Goal: Check status: Check status

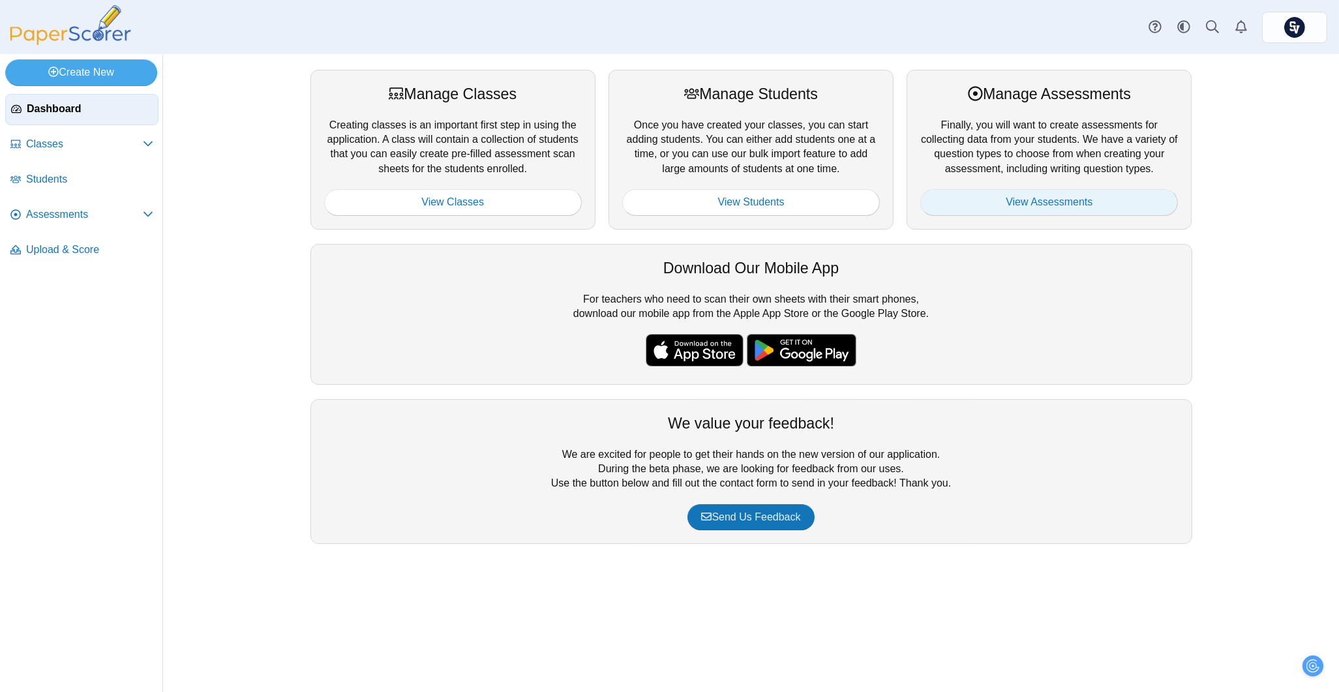
click at [1000, 206] on link "View Assessments" at bounding box center [1049, 202] width 258 height 26
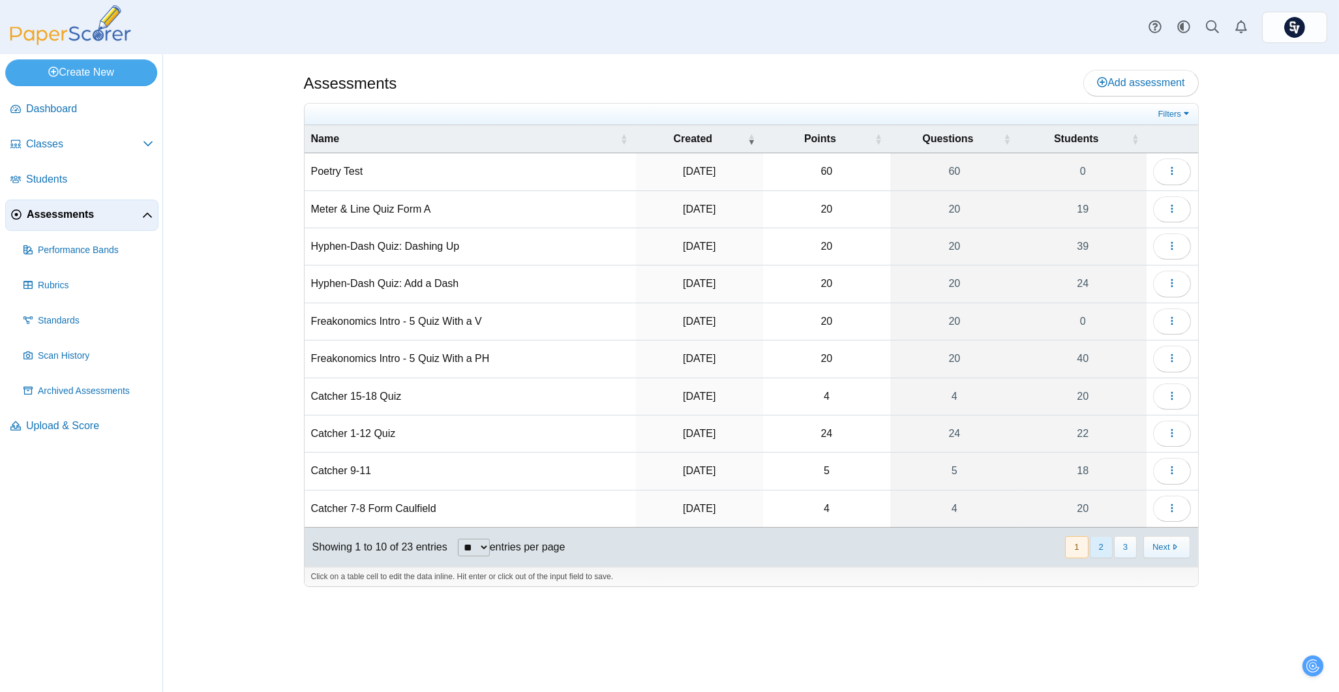
click at [1103, 546] on button "2" at bounding box center [1101, 547] width 23 height 22
click at [1163, 513] on button "button" at bounding box center [1172, 509] width 38 height 26
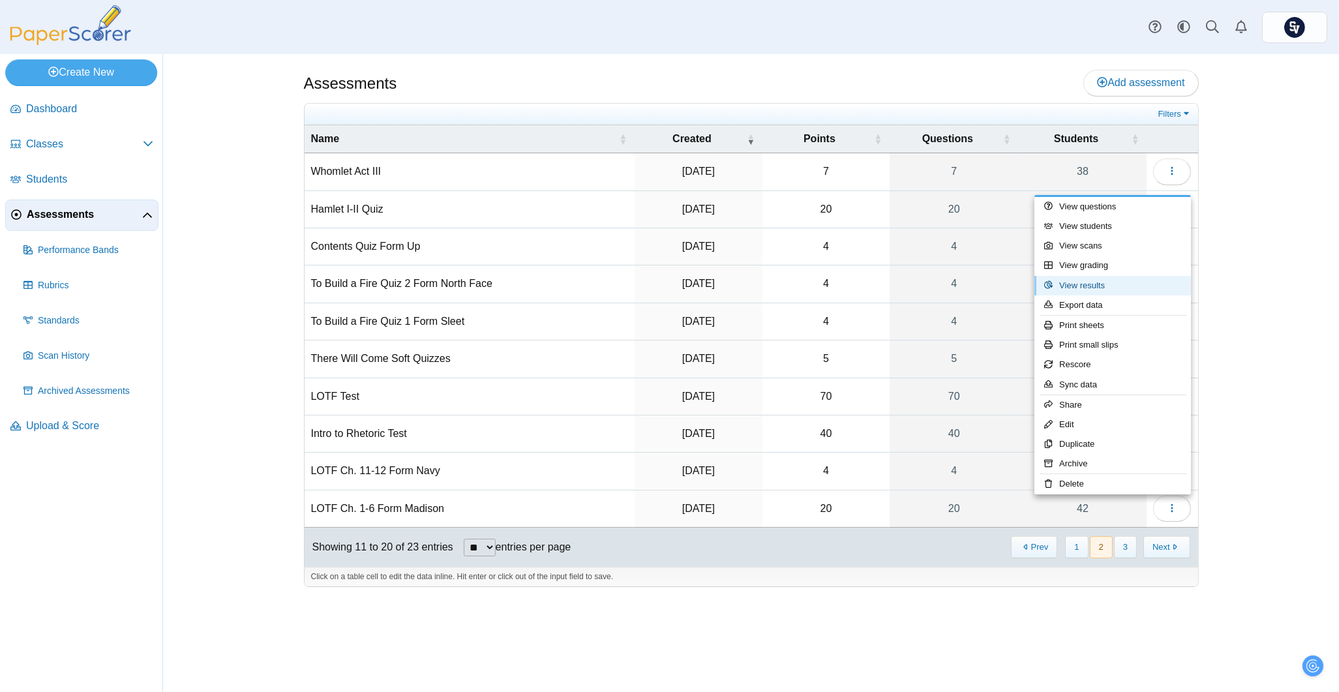
click at [1097, 285] on link "View results" at bounding box center [1112, 286] width 156 height 20
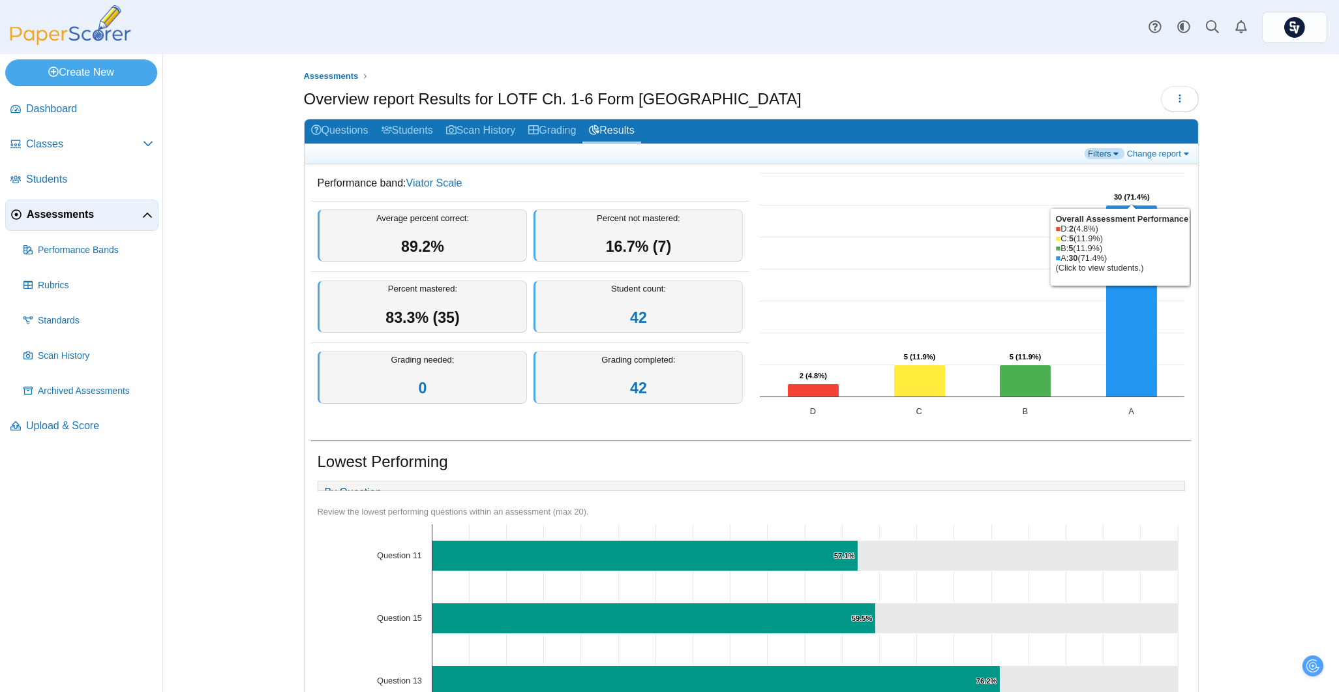
click at [1103, 153] on link "Filters" at bounding box center [1104, 153] width 40 height 11
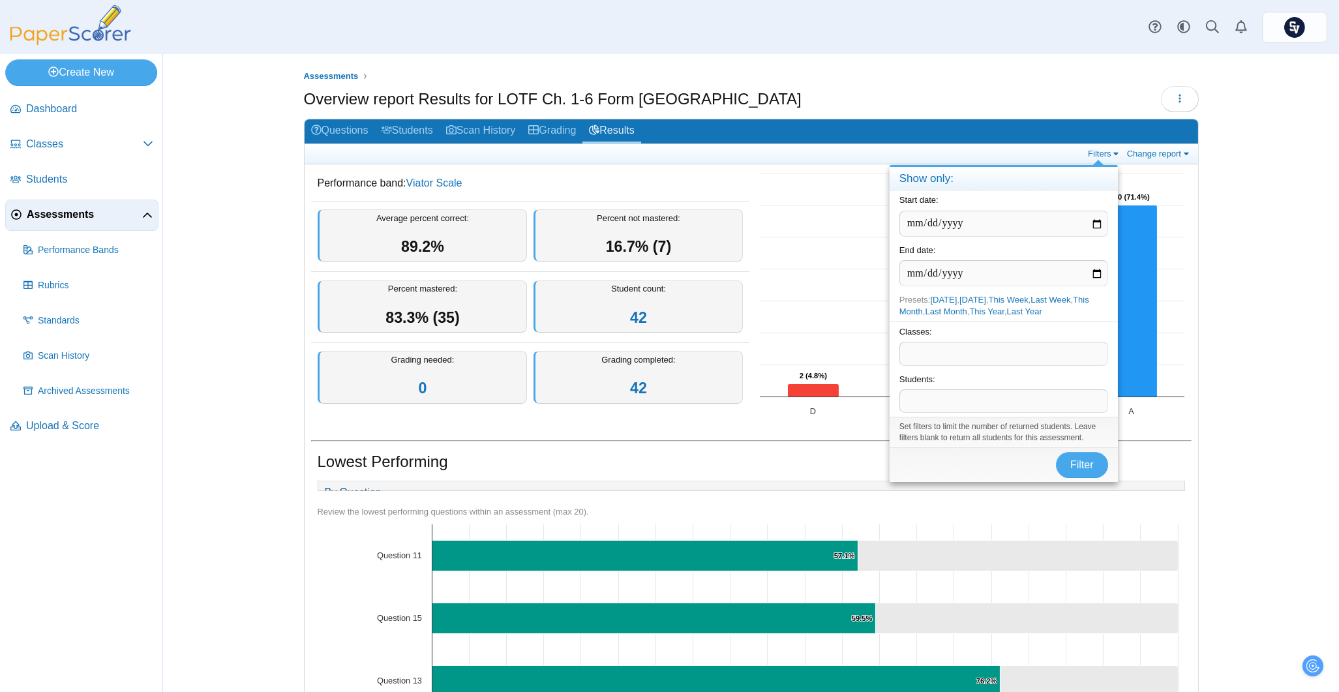
click at [980, 361] on span at bounding box center [1003, 353] width 207 height 22
click at [1070, 460] on span "Filter" at bounding box center [1081, 464] width 23 height 11
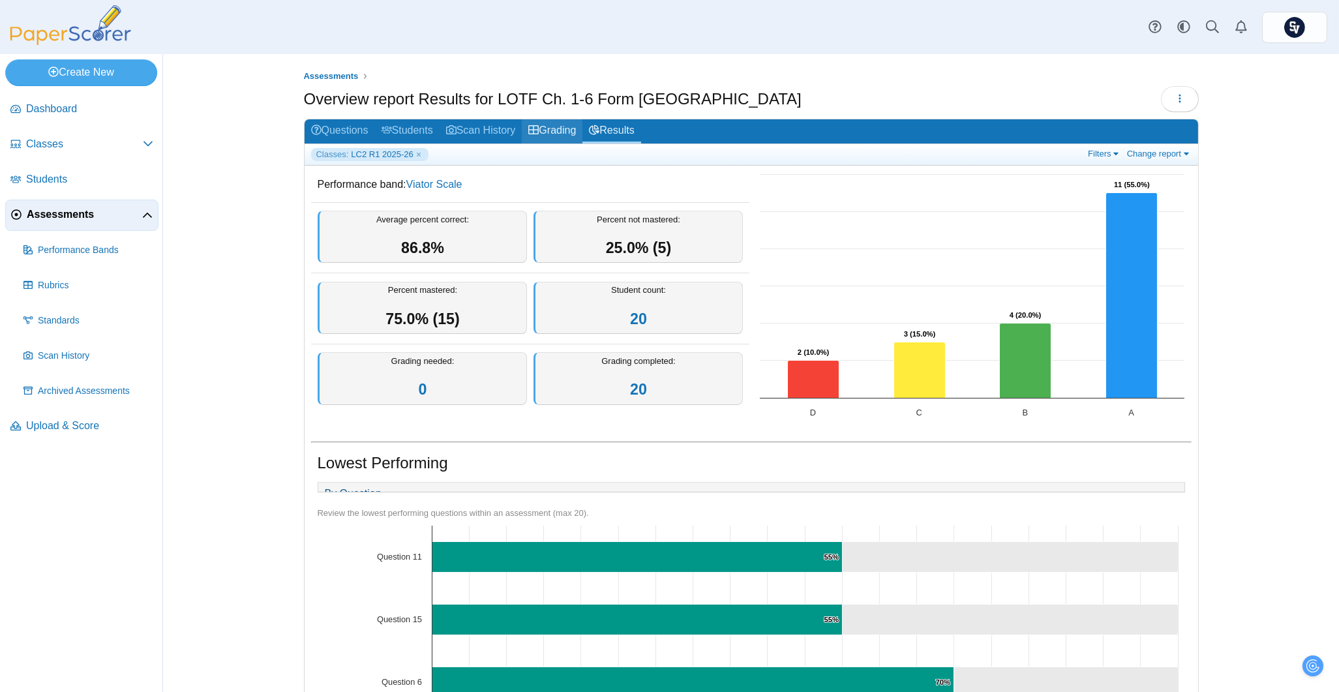
click at [535, 132] on icon at bounding box center [533, 130] width 10 height 10
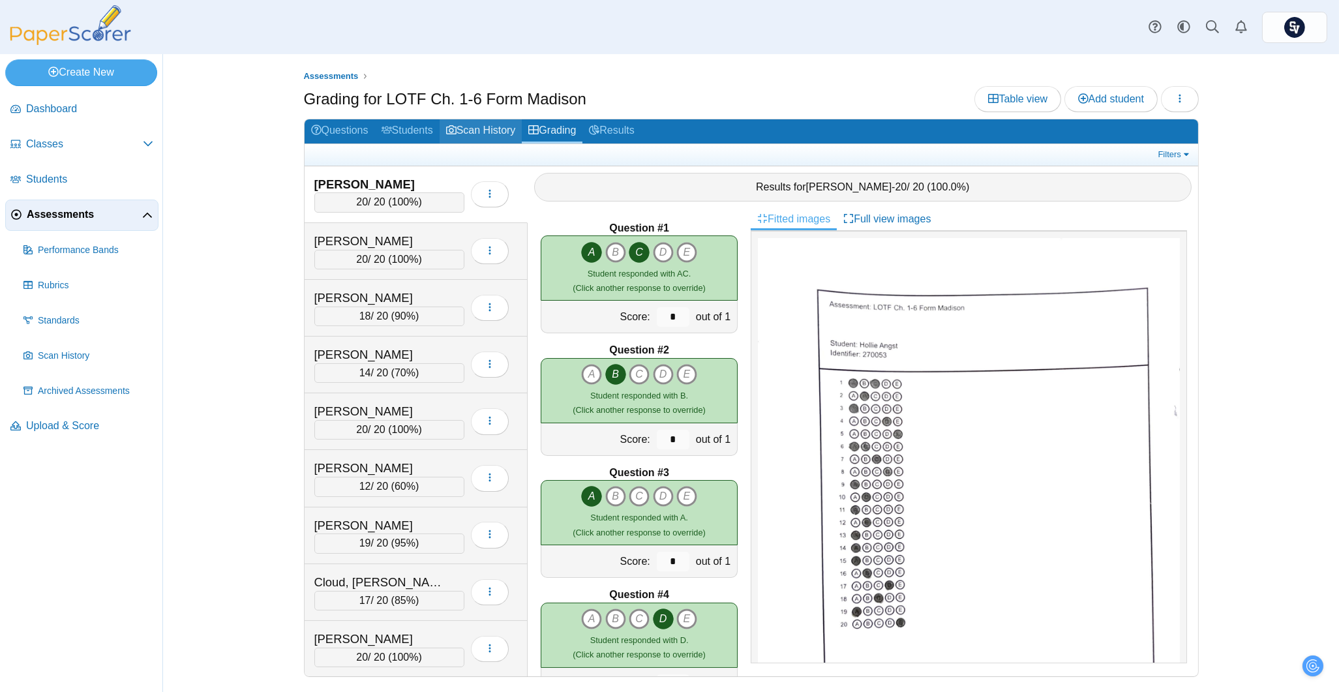
click at [497, 123] on link "Scan History" at bounding box center [480, 131] width 83 height 24
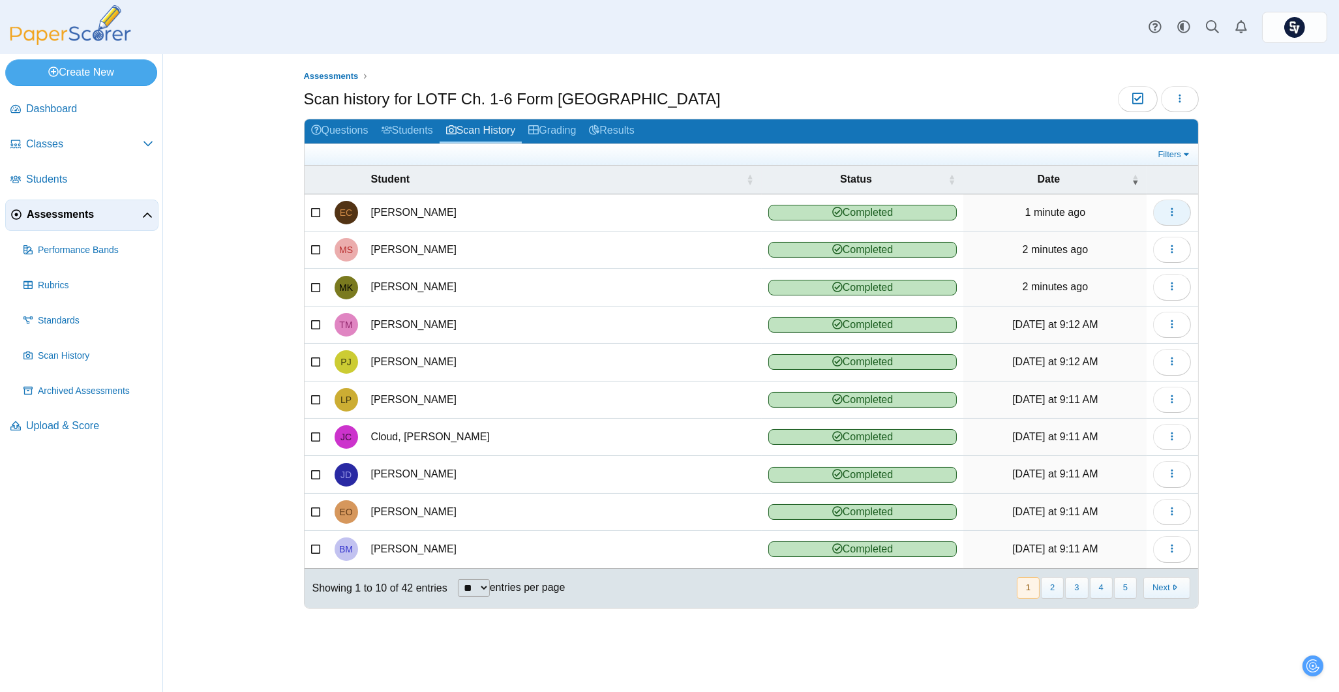
click at [1166, 216] on icon "button" at bounding box center [1171, 212] width 10 height 10
click at [1249, 205] on div "Assessments Scan history for LOTF Ch. 1-6 Form Madison Moderation 0 Loading…" at bounding box center [751, 373] width 1176 height 638
click at [1167, 207] on icon "button" at bounding box center [1171, 212] width 10 height 10
click at [1157, 241] on link "View scanned test" at bounding box center [1112, 242] width 156 height 20
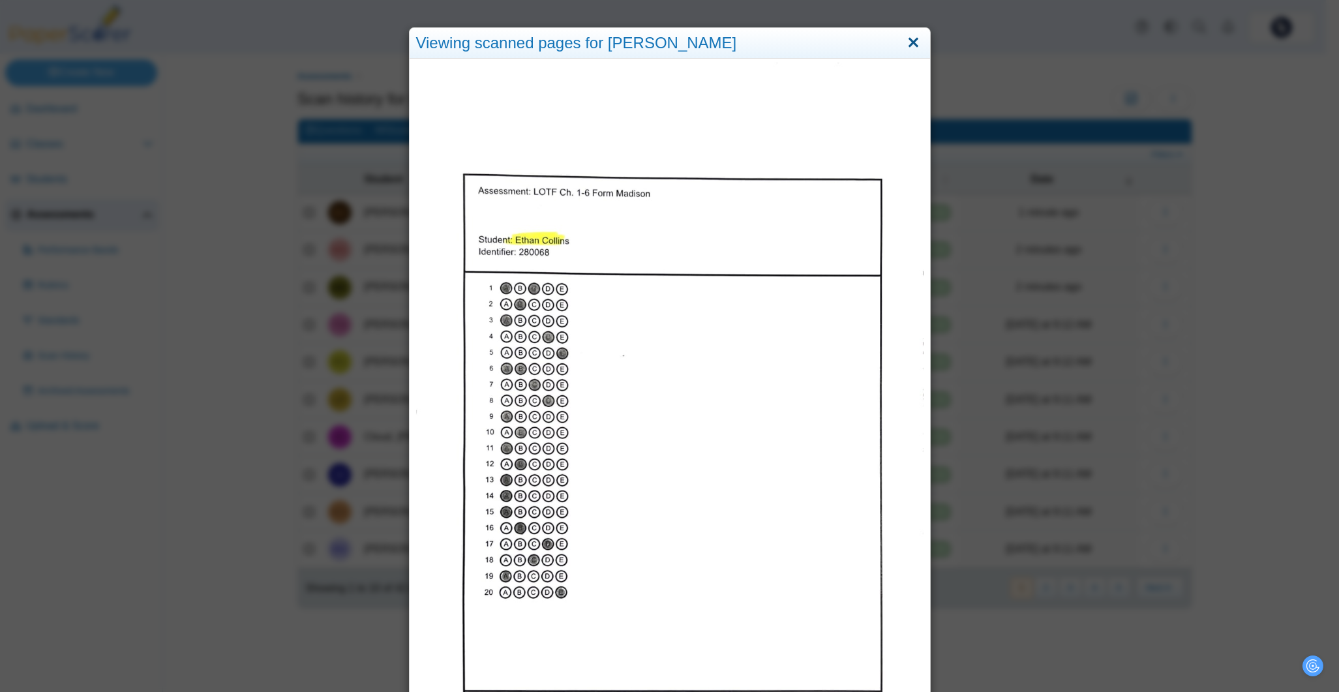
click at [904, 47] on link "Close" at bounding box center [913, 43] width 20 height 22
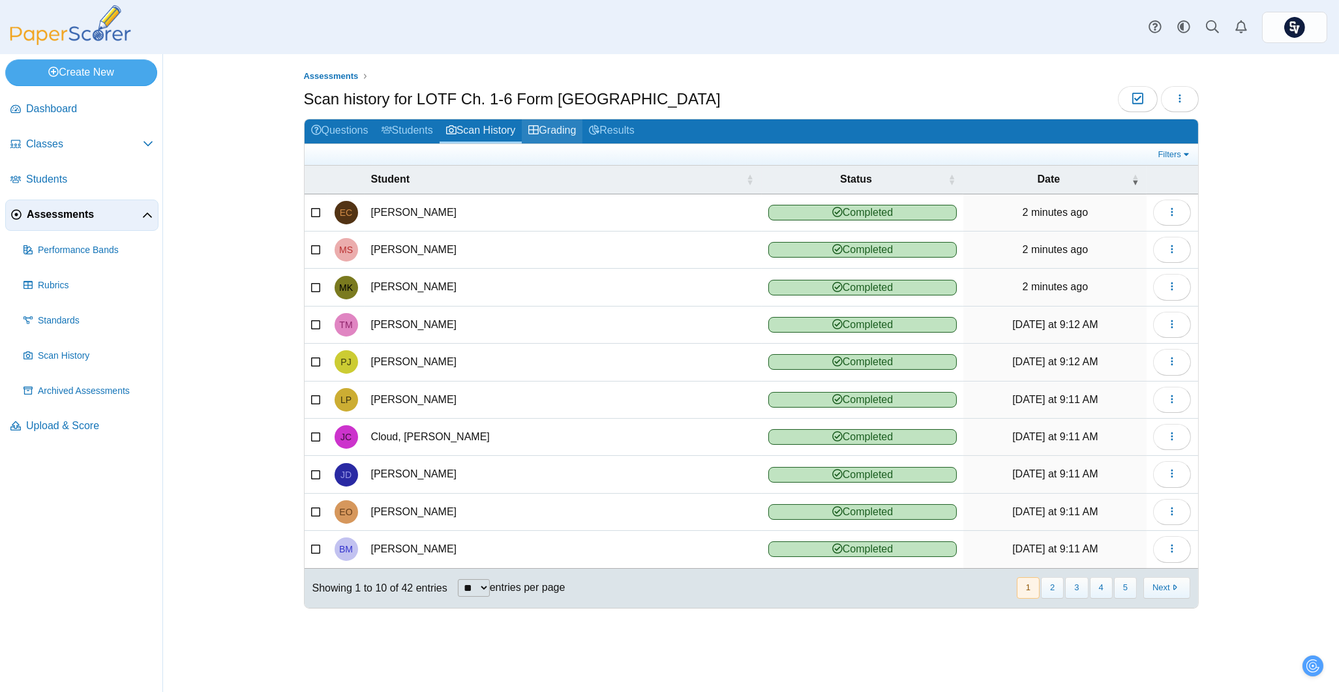
click at [569, 128] on link "Grading" at bounding box center [552, 131] width 61 height 24
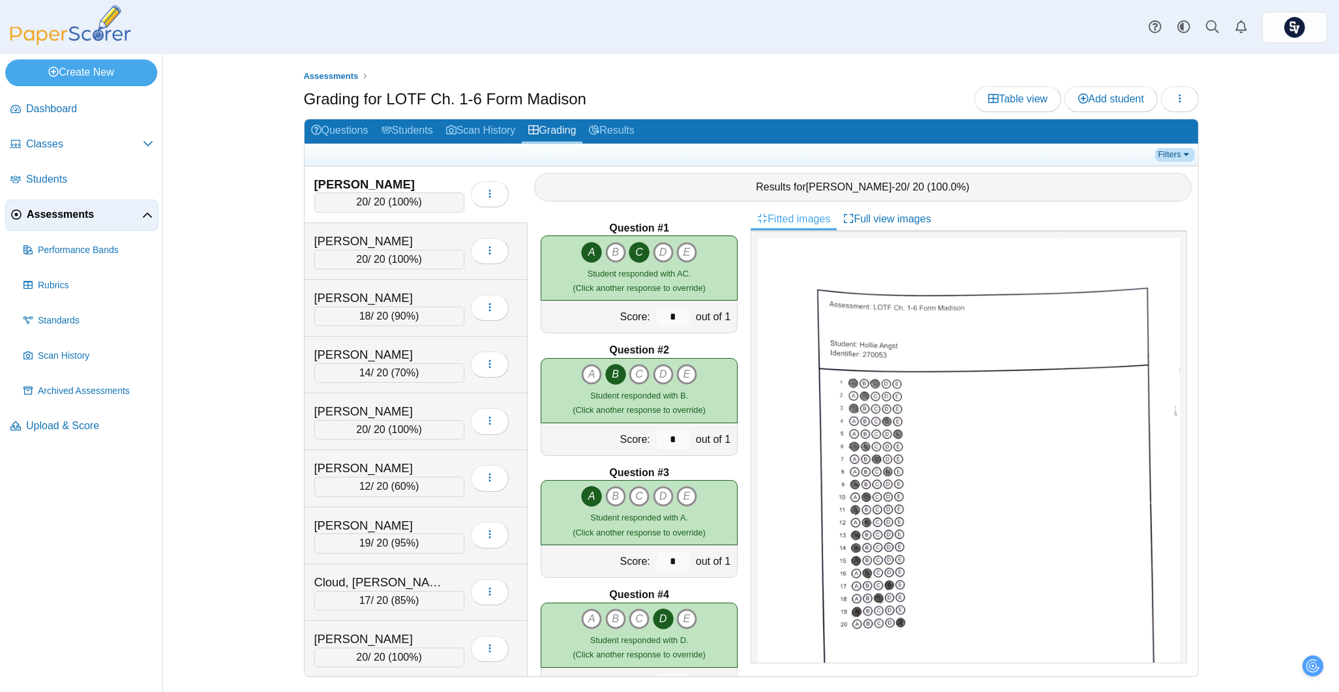
click at [1176, 150] on link "Filters" at bounding box center [1175, 154] width 40 height 13
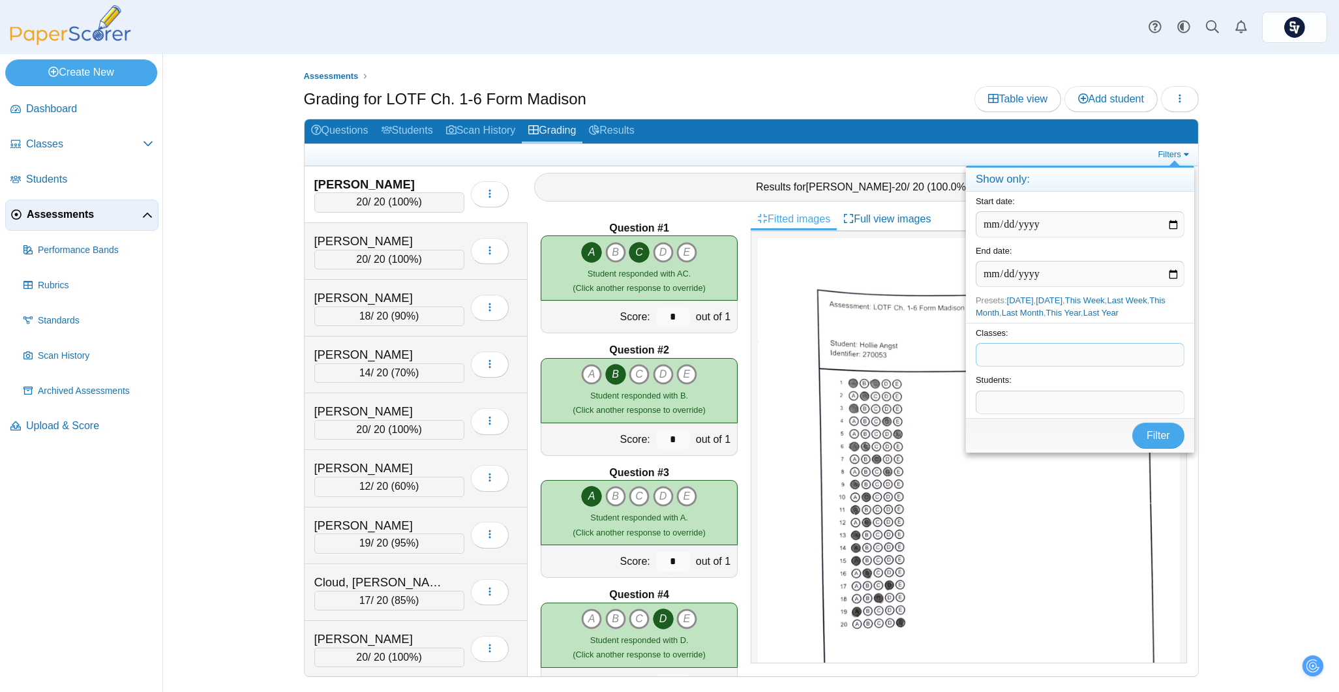
drag, startPoint x: 1039, startPoint y: 357, endPoint x: 1337, endPoint y: 49, distance: 428.8
click at [1037, 357] on span at bounding box center [1079, 355] width 207 height 22
click at [1160, 436] on span "Filter" at bounding box center [1157, 435] width 23 height 11
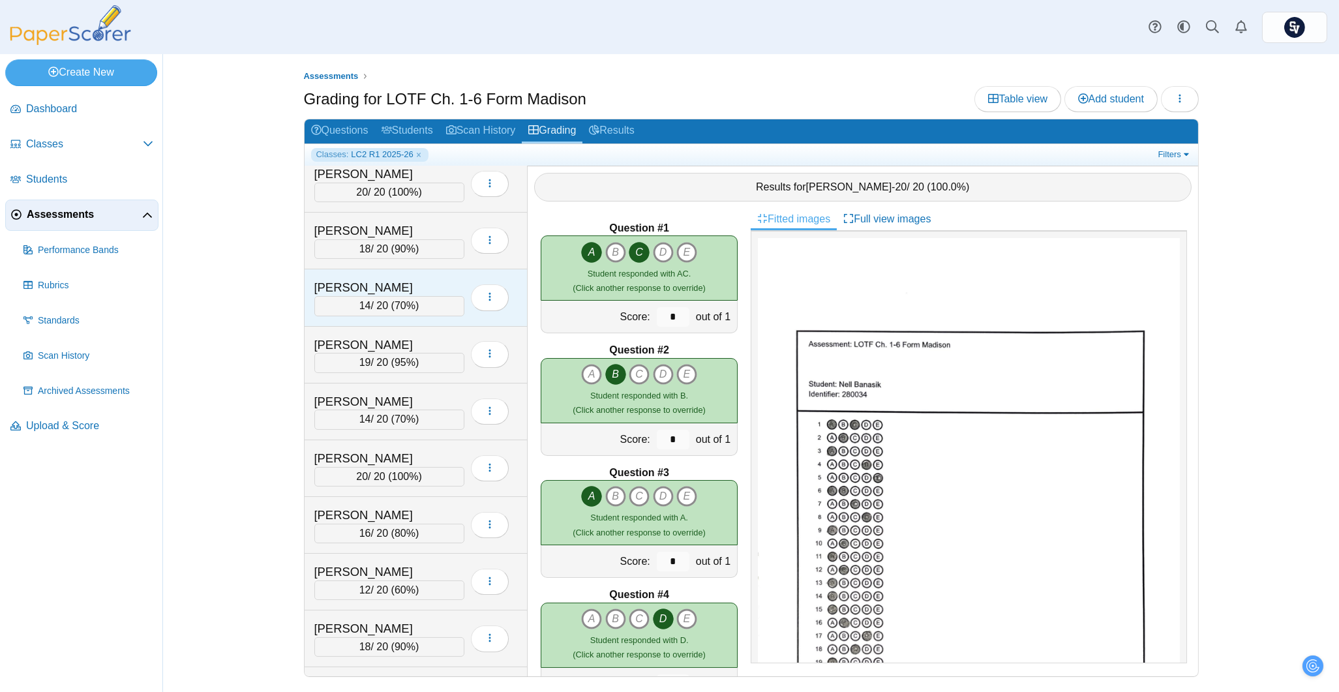
scroll to position [629, 0]
